Goal: Task Accomplishment & Management: Complete application form

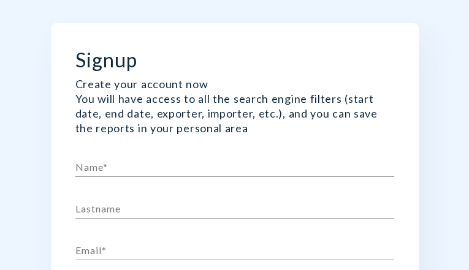
type input "zVeNZEzyAl"
type input "xLCgrMbseotKfXMW"
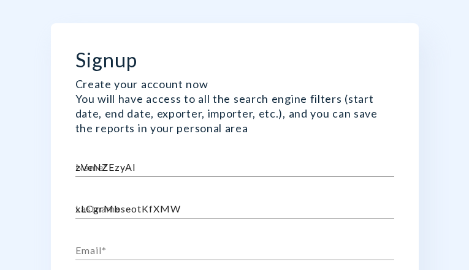
type input "jennifer.grandgenett@gowindstar.com"
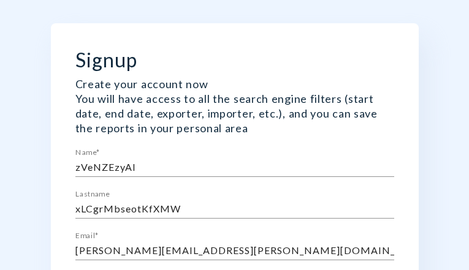
checkbox input "false"
